Goal: Transaction & Acquisition: Book appointment/travel/reservation

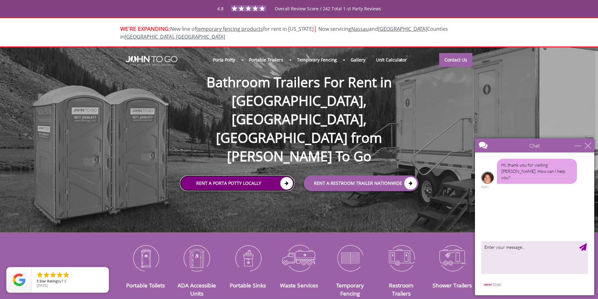
click at [271, 176] on link "Rent a Porta Potty Locally" at bounding box center [237, 184] width 115 height 16
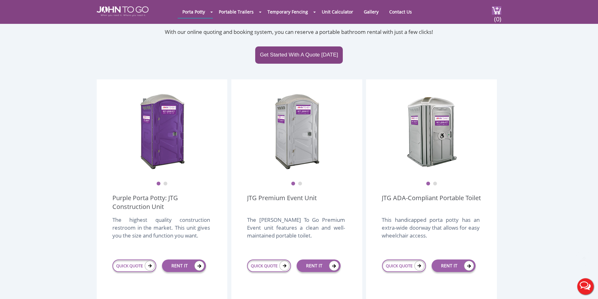
scroll to position [126, 0]
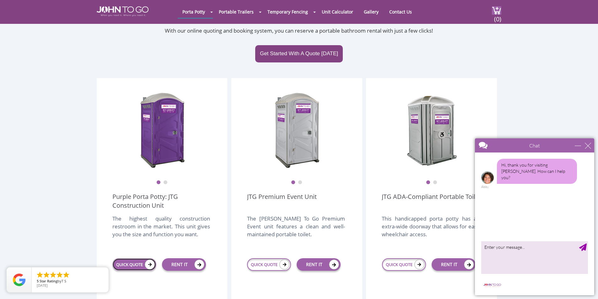
click at [132, 259] on link "QUICK QUOTE" at bounding box center [134, 265] width 44 height 13
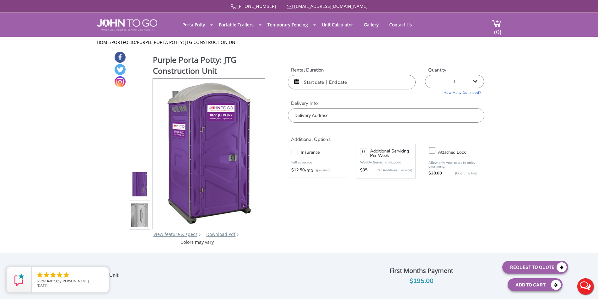
click at [352, 118] on input "text" at bounding box center [386, 115] width 196 height 14
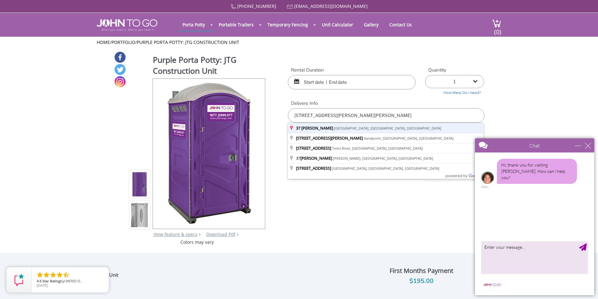
type input "[STREET_ADDRESS][PERSON_NAME][PERSON_NAME]"
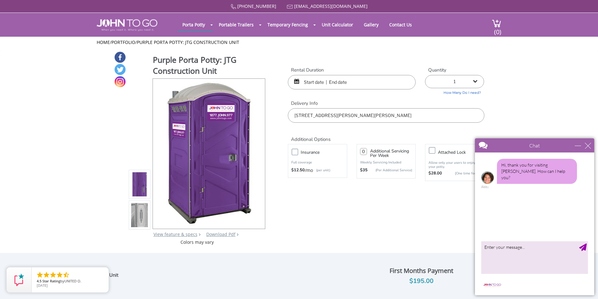
click at [298, 82] on div at bounding box center [352, 82] width 128 height 14
click at [590, 145] on div "close" at bounding box center [588, 146] width 6 height 6
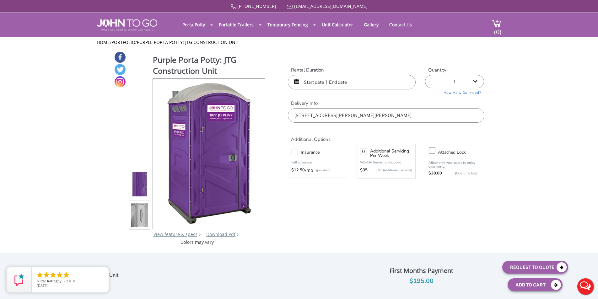
click at [312, 84] on input "text" at bounding box center [352, 82] width 128 height 14
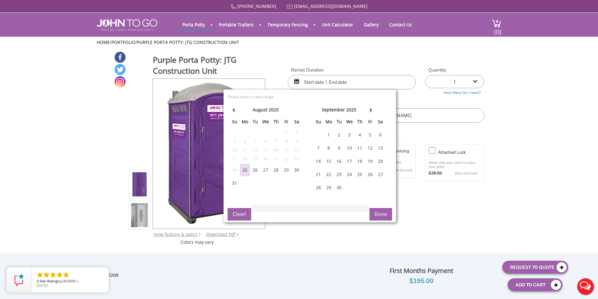
click at [246, 169] on div "25" at bounding box center [245, 170] width 10 height 13
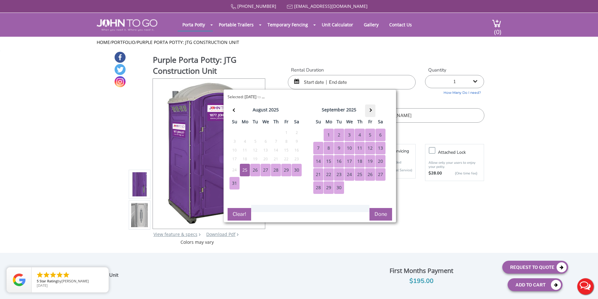
click at [372, 109] on th at bounding box center [370, 111] width 10 height 13
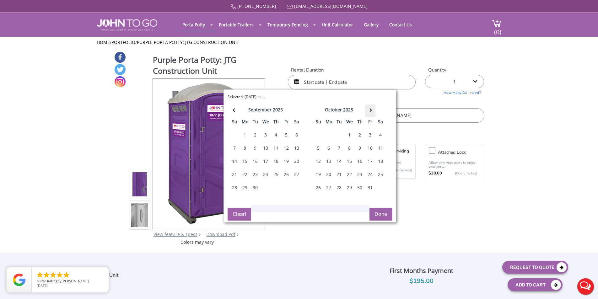
click at [372, 109] on th at bounding box center [370, 111] width 10 height 13
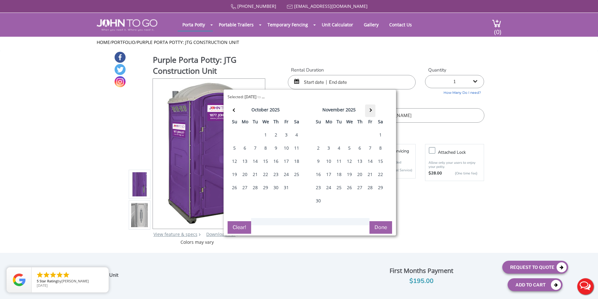
click at [372, 109] on th at bounding box center [370, 111] width 10 height 13
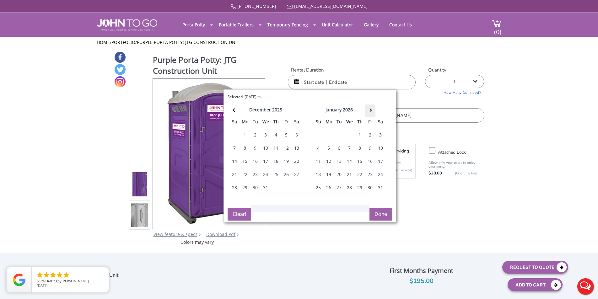
click at [372, 109] on th at bounding box center [370, 111] width 10 height 13
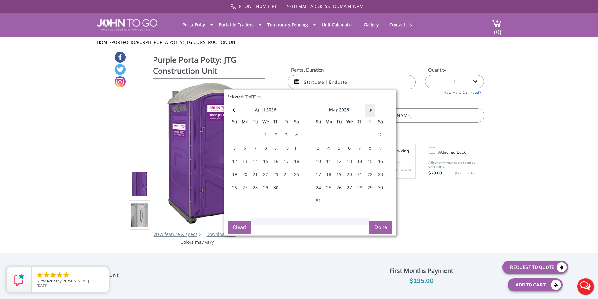
click at [372, 109] on th at bounding box center [370, 111] width 10 height 13
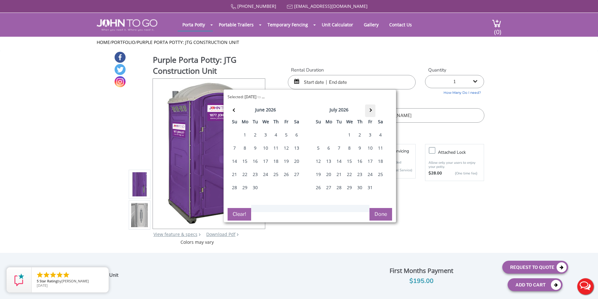
click at [372, 109] on th at bounding box center [370, 111] width 10 height 13
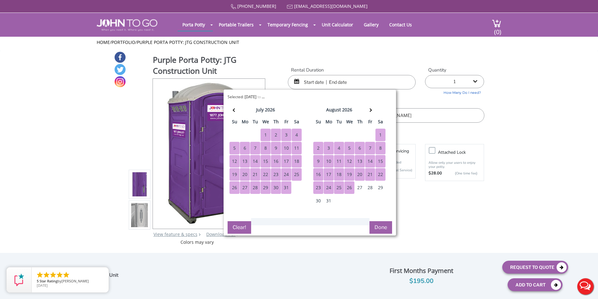
click at [351, 187] on div "26" at bounding box center [350, 188] width 10 height 13
type input "[DATE] to [DATE]"
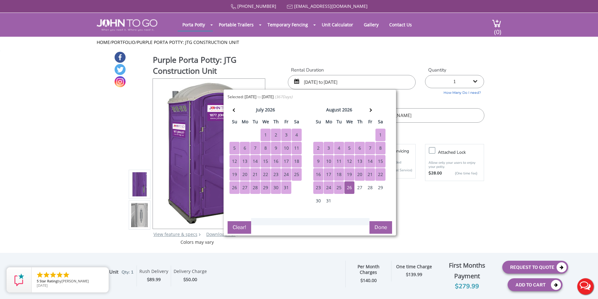
click at [380, 229] on button "Done" at bounding box center [381, 227] width 23 height 13
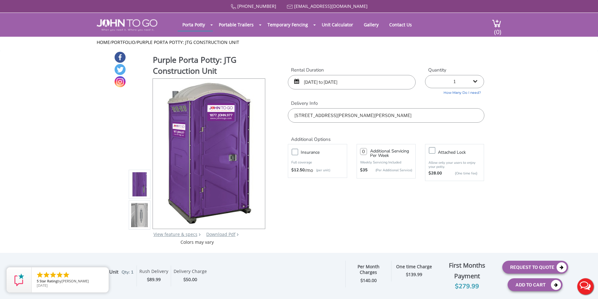
click at [465, 94] on link "How Many Do I need?" at bounding box center [454, 91] width 59 height 7
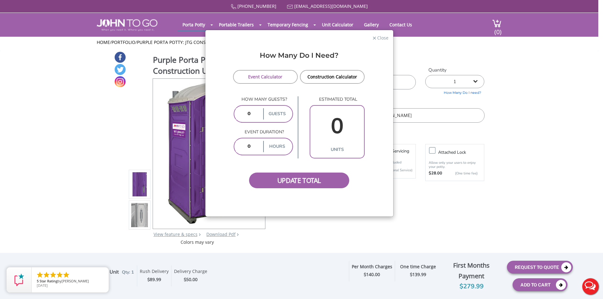
click at [336, 130] on input "0" at bounding box center [337, 126] width 51 height 36
click at [249, 114] on input "number" at bounding box center [249, 113] width 26 height 11
drag, startPoint x: 255, startPoint y: 112, endPoint x: 245, endPoint y: 113, distance: 9.8
click at [245, 113] on input "number" at bounding box center [249, 113] width 26 height 11
type input "10"
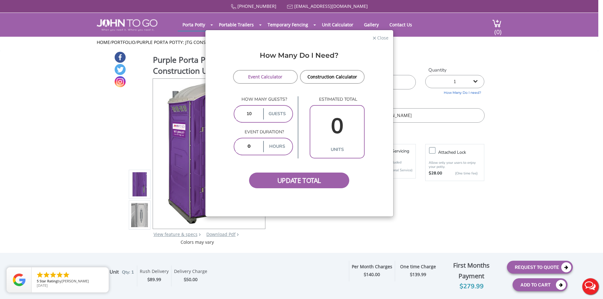
click at [285, 125] on div "How many guests? 10 guests" at bounding box center [264, 112] width 60 height 33
click at [290, 184] on span "Update Total" at bounding box center [299, 181] width 101 height 16
click at [336, 82] on link "Construction Calculator" at bounding box center [332, 77] width 65 height 14
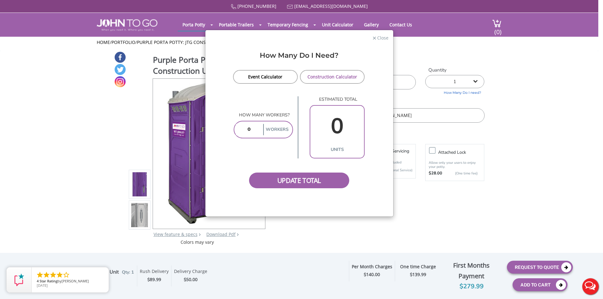
drag, startPoint x: 253, startPoint y: 129, endPoint x: 241, endPoint y: 131, distance: 12.0
click at [241, 131] on input "number" at bounding box center [249, 129] width 26 height 11
type input "10"
click at [284, 151] on div "How many workers? 10 Workers estimated total 0 units" at bounding box center [299, 127] width 131 height 63
click at [289, 182] on span "Update Total" at bounding box center [299, 181] width 101 height 16
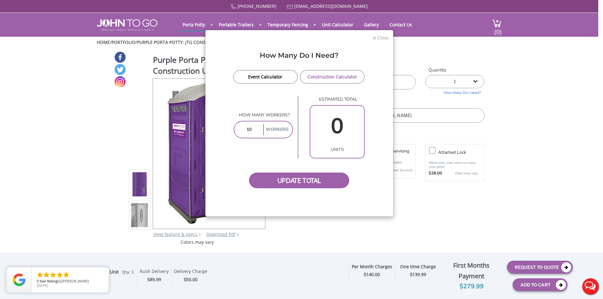
click at [380, 37] on span "Close" at bounding box center [383, 37] width 12 height 6
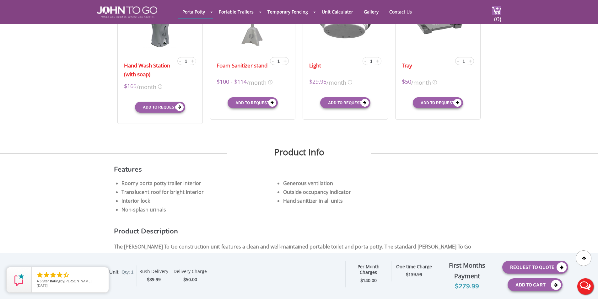
scroll to position [251, 0]
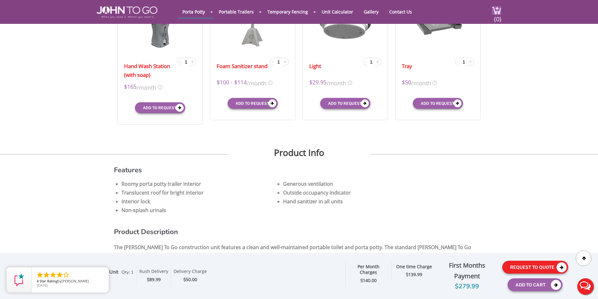
click at [536, 265] on button "Request To Quote" at bounding box center [536, 267] width 66 height 13
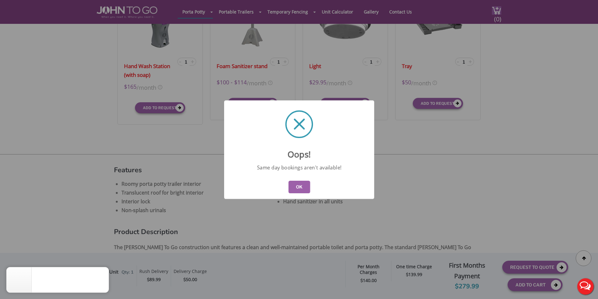
click at [301, 188] on button "OK" at bounding box center [299, 187] width 22 height 13
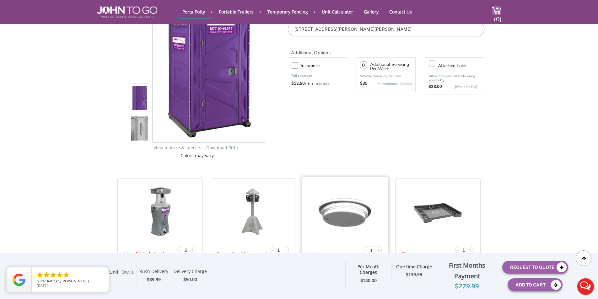
scroll to position [0, 0]
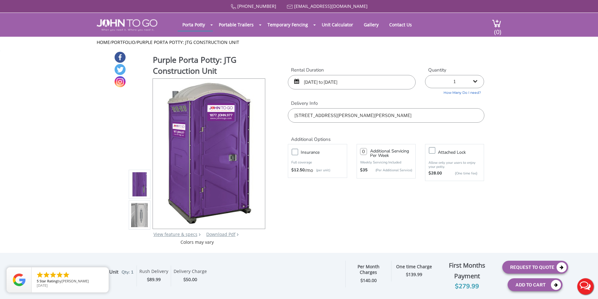
click at [307, 81] on input "[DATE] to [DATE]" at bounding box center [352, 82] width 128 height 14
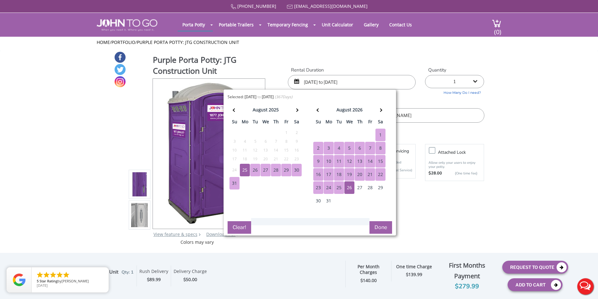
click at [254, 168] on div "26" at bounding box center [255, 170] width 10 height 13
click at [381, 228] on button "Done" at bounding box center [381, 227] width 23 height 13
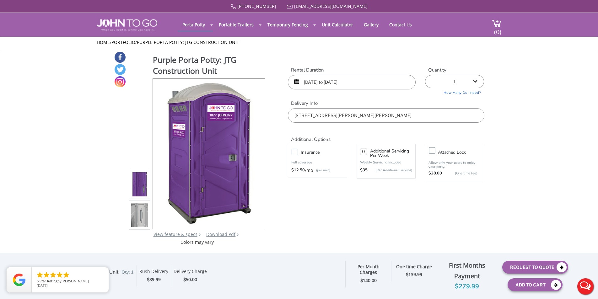
click at [316, 81] on input "[DATE] to [DATE]" at bounding box center [352, 82] width 128 height 14
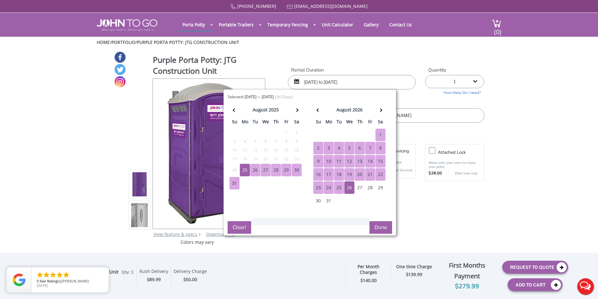
click at [427, 214] on div "Purple Porta Potty: JTG Construction Unit View feature & specs Download Pdf Pro…" at bounding box center [299, 148] width 371 height 194
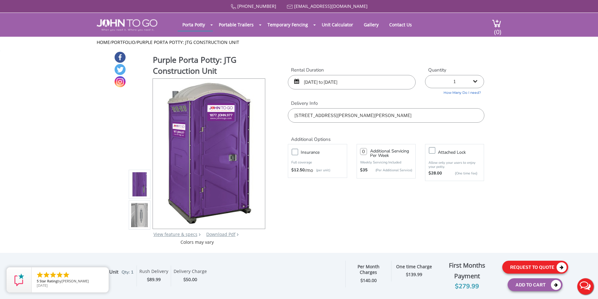
click at [522, 265] on button "Request To Quote" at bounding box center [536, 267] width 66 height 13
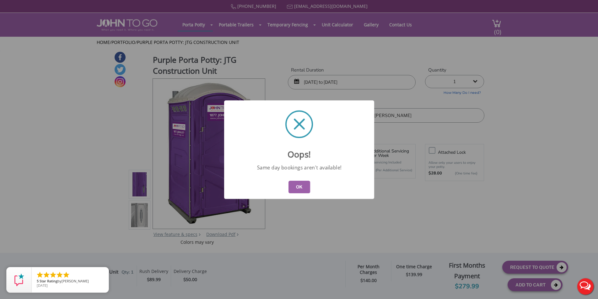
click at [292, 187] on button "OK" at bounding box center [299, 187] width 22 height 13
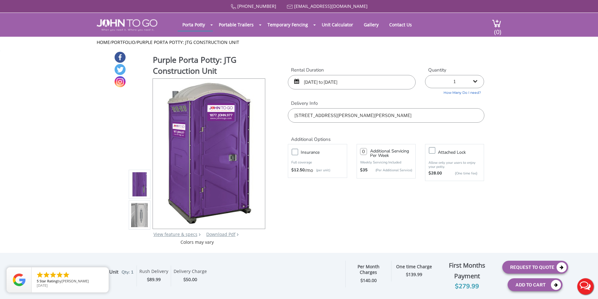
click at [368, 82] on input "[DATE] to [DATE]" at bounding box center [352, 82] width 128 height 14
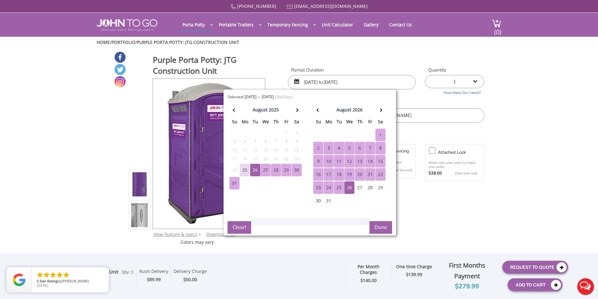
click at [309, 83] on input "[DATE] to [DATE]" at bounding box center [352, 82] width 128 height 14
click at [317, 82] on input "[DATE] to [DATE]" at bounding box center [352, 82] width 128 height 14
click at [265, 170] on div "27" at bounding box center [266, 170] width 10 height 13
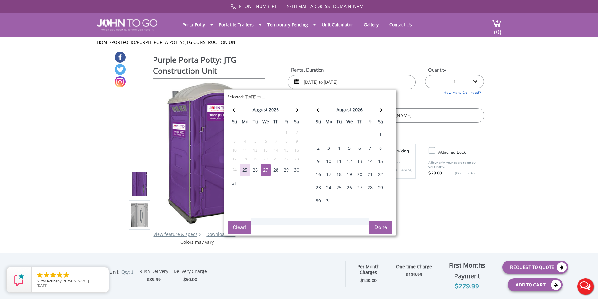
click at [382, 226] on button "Done" at bounding box center [381, 227] width 23 height 13
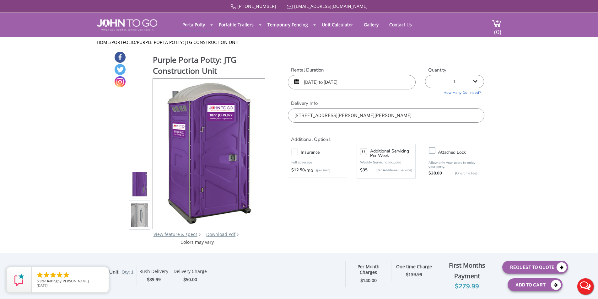
click at [315, 82] on input "[DATE] to [DATE]" at bounding box center [352, 82] width 128 height 14
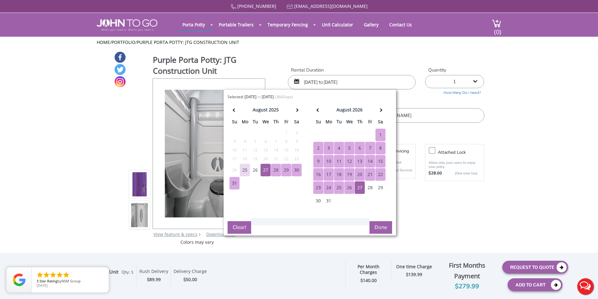
click at [385, 227] on button "Done" at bounding box center [381, 227] width 23 height 13
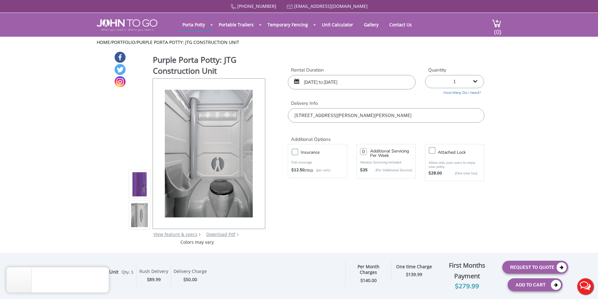
click at [462, 202] on div "Purple Porta Potty: JTG Construction Unit View feature & specs Download Pdf Pro…" at bounding box center [299, 148] width 371 height 194
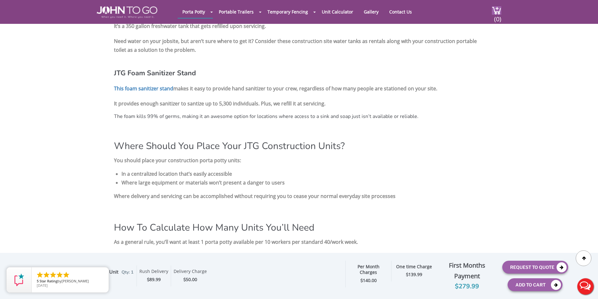
scroll to position [723, 0]
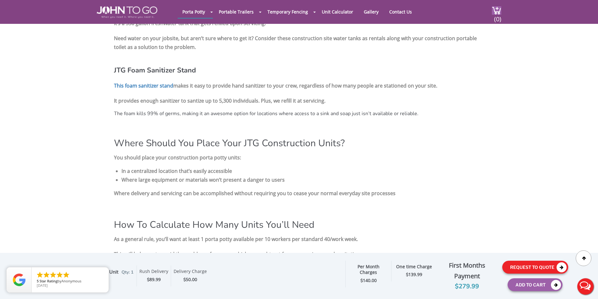
click at [547, 265] on button "Request To Quote" at bounding box center [536, 267] width 66 height 13
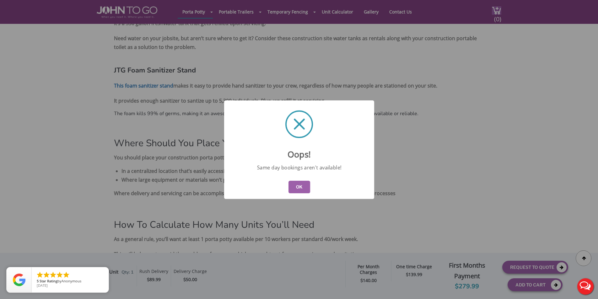
click at [302, 183] on button "OK" at bounding box center [299, 187] width 22 height 13
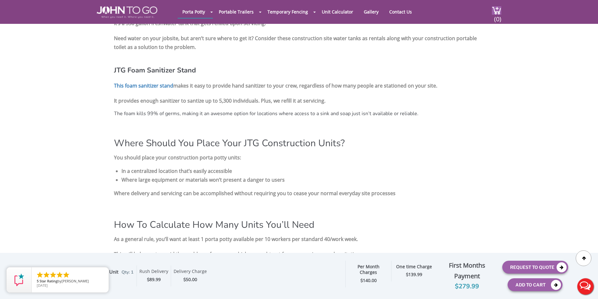
click at [468, 289] on div "$279.99" at bounding box center [467, 287] width 61 height 10
click at [565, 267] on icon at bounding box center [562, 268] width 10 height 10
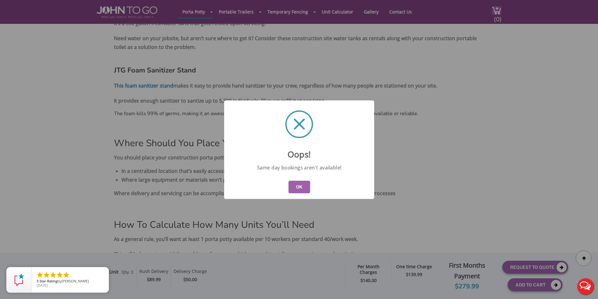
click at [461, 233] on div "Oops! Same day bookings aren't available! OK" at bounding box center [299, 149] width 598 height 299
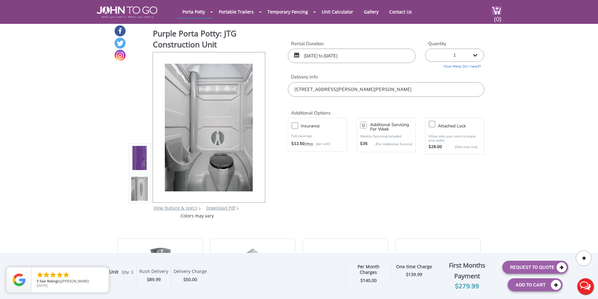
scroll to position [0, 0]
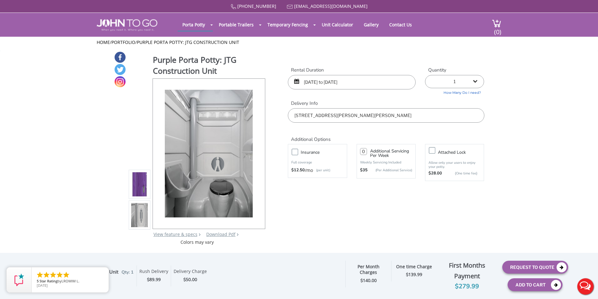
click at [337, 84] on input "[DATE] to [DATE]" at bounding box center [352, 82] width 128 height 14
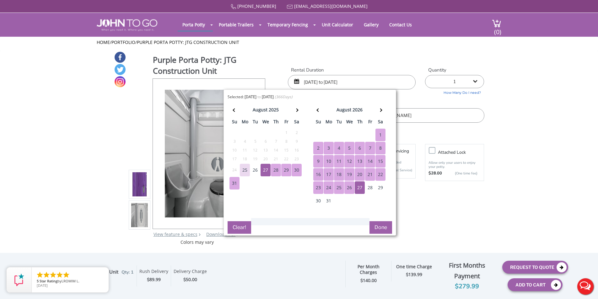
click at [316, 81] on input "[DATE] to [DATE]" at bounding box center [352, 82] width 128 height 14
type input "[DATE] to [DATE]"
click at [441, 218] on div "Purple Porta Potty: JTG Construction Unit View feature & specs Download Pdf Pro…" at bounding box center [299, 148] width 371 height 194
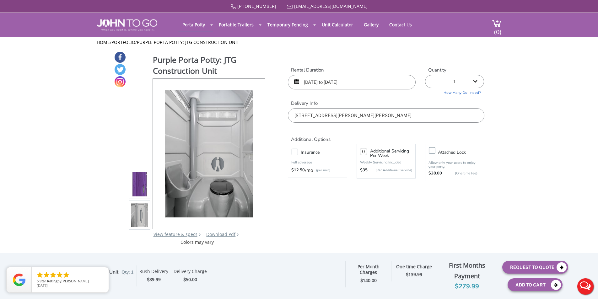
click at [468, 292] on div "Purple Porta Potty: JTG Construction Unit Qty: 1 [DATE] [DATE] Optional Insuran…" at bounding box center [299, 276] width 539 height 40
click at [473, 282] on div "$279.99" at bounding box center [467, 287] width 61 height 10
click at [524, 266] on button "Request To Quote" at bounding box center [536, 267] width 66 height 13
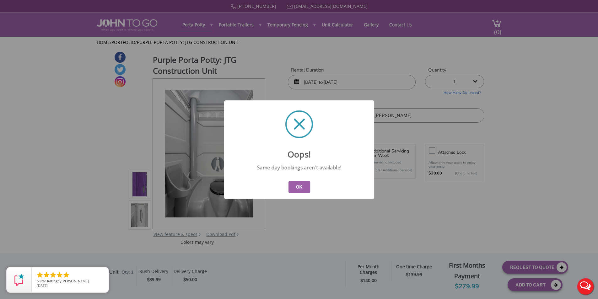
click at [291, 185] on button "OK" at bounding box center [299, 187] width 22 height 13
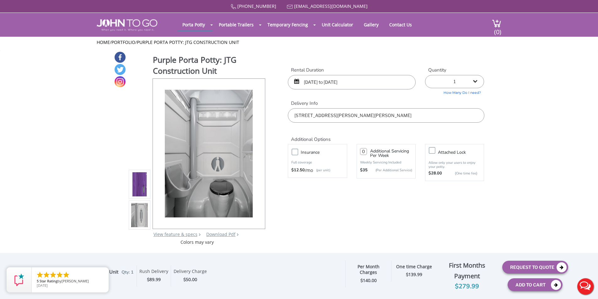
click at [383, 82] on input "[DATE] to [DATE]" at bounding box center [352, 82] width 128 height 14
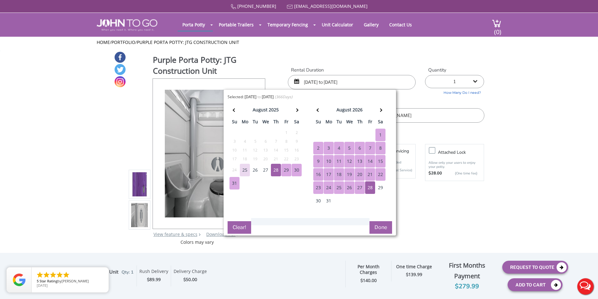
click at [237, 225] on button "Clear!" at bounding box center [240, 227] width 24 height 13
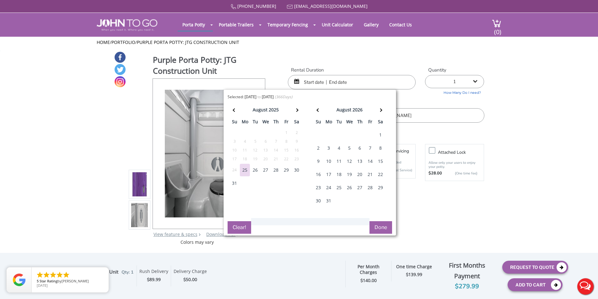
click at [466, 215] on div "Purple Porta Potty: JTG Construction Unit View feature & specs Download Pdf Pro…" at bounding box center [299, 148] width 371 height 194
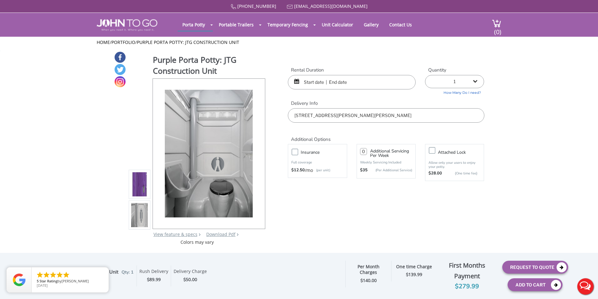
click at [315, 81] on input "text" at bounding box center [352, 82] width 128 height 14
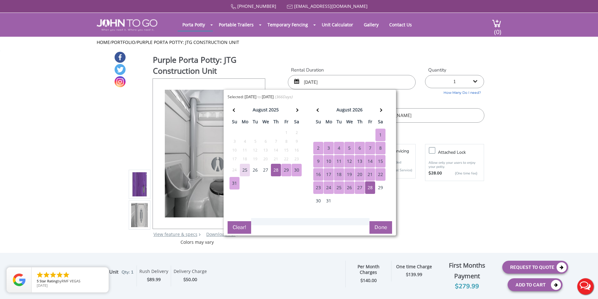
type input "[DATE]"
click at [438, 197] on div "Purple Porta Potty: JTG Construction Unit View feature & specs Download Pdf Pro…" at bounding box center [299, 148] width 371 height 194
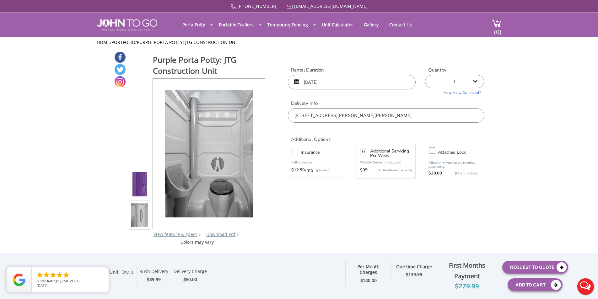
click at [334, 82] on input "[DATE]" at bounding box center [352, 82] width 128 height 14
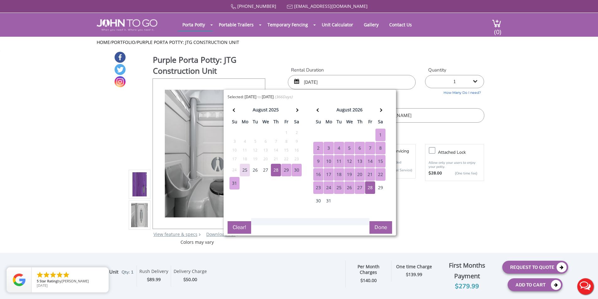
click at [369, 187] on div "28" at bounding box center [370, 188] width 10 height 13
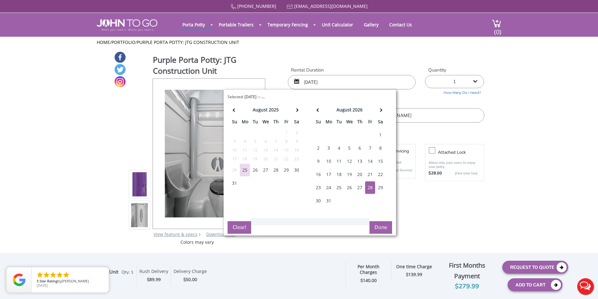
click at [384, 229] on button "Done" at bounding box center [381, 227] width 23 height 13
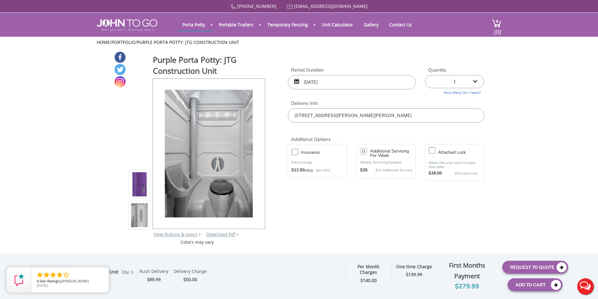
click at [333, 79] on input "[DATE]" at bounding box center [352, 82] width 128 height 14
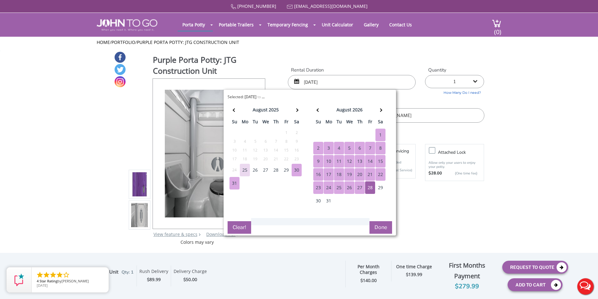
click at [234, 228] on button "Clear!" at bounding box center [240, 227] width 24 height 13
click at [276, 170] on div "28" at bounding box center [276, 170] width 10 height 13
type input "[DATE] to [DATE]"
click at [369, 188] on div "28" at bounding box center [370, 188] width 10 height 13
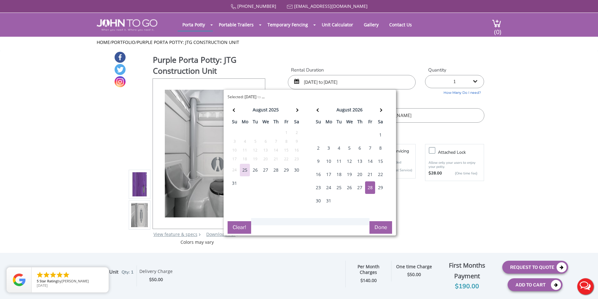
click at [381, 226] on button "Done" at bounding box center [381, 227] width 23 height 13
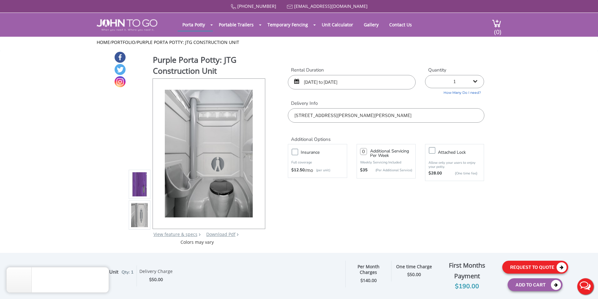
click at [540, 269] on button "Request To Quote" at bounding box center [536, 267] width 66 height 13
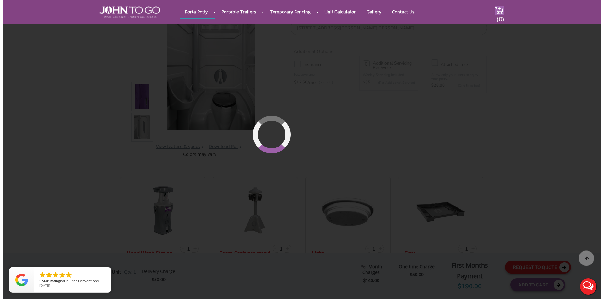
scroll to position [67, 0]
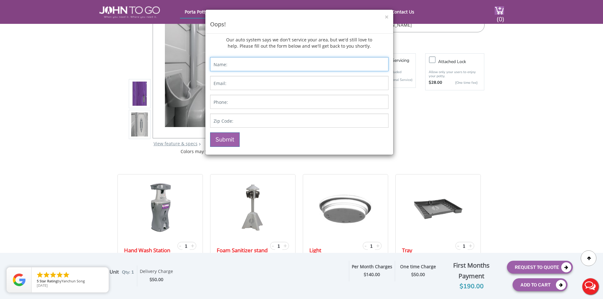
click at [262, 64] on input "Contact form" at bounding box center [299, 64] width 178 height 14
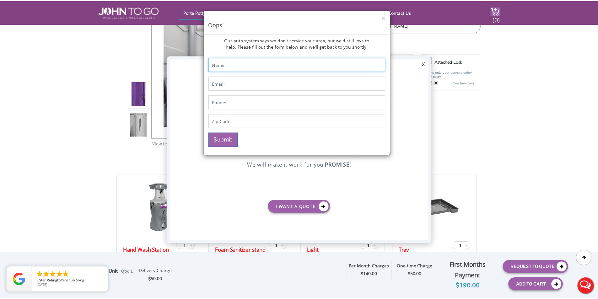
scroll to position [0, 0]
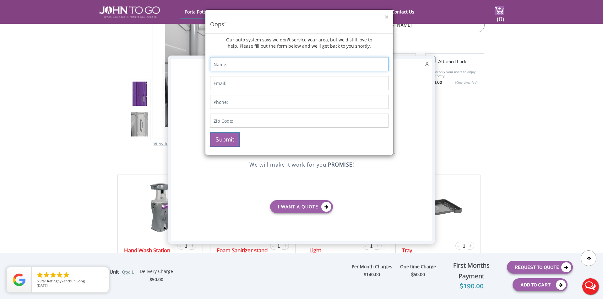
type input "[PERSON_NAME]"
type input "[EMAIL_ADDRESS][DOMAIN_NAME]"
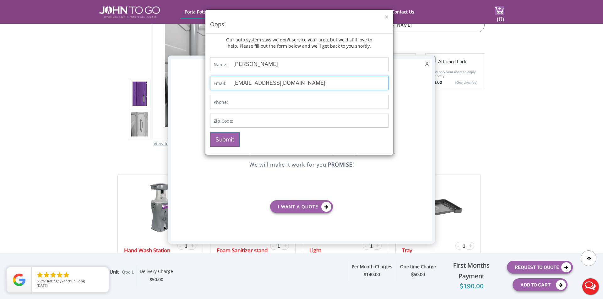
type input "3474519999"
type input "10950"
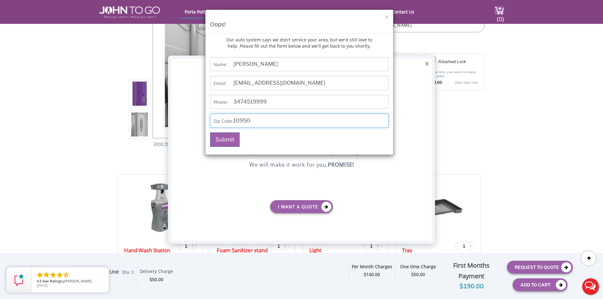
click at [265, 119] on input "10950" at bounding box center [299, 121] width 178 height 14
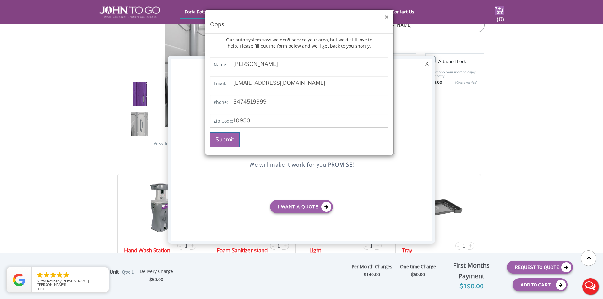
click at [388, 18] on button "×" at bounding box center [387, 17] width 4 height 7
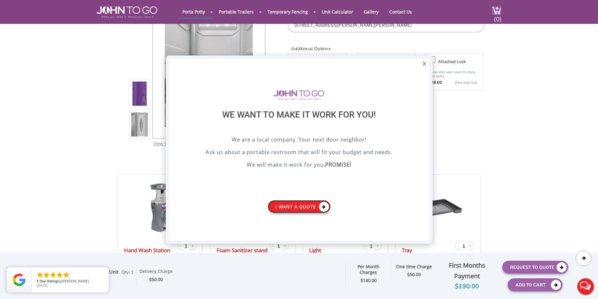
click at [320, 209] on icon at bounding box center [324, 207] width 10 height 10
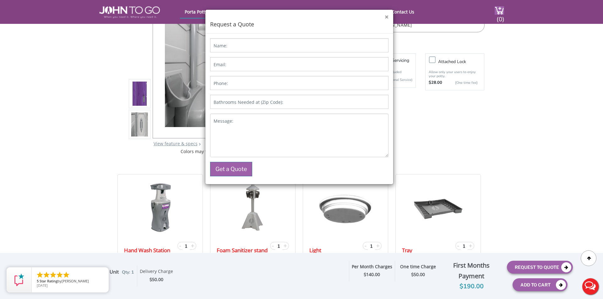
click at [386, 15] on button "×" at bounding box center [387, 17] width 4 height 7
